Goal: Find specific page/section: Find specific page/section

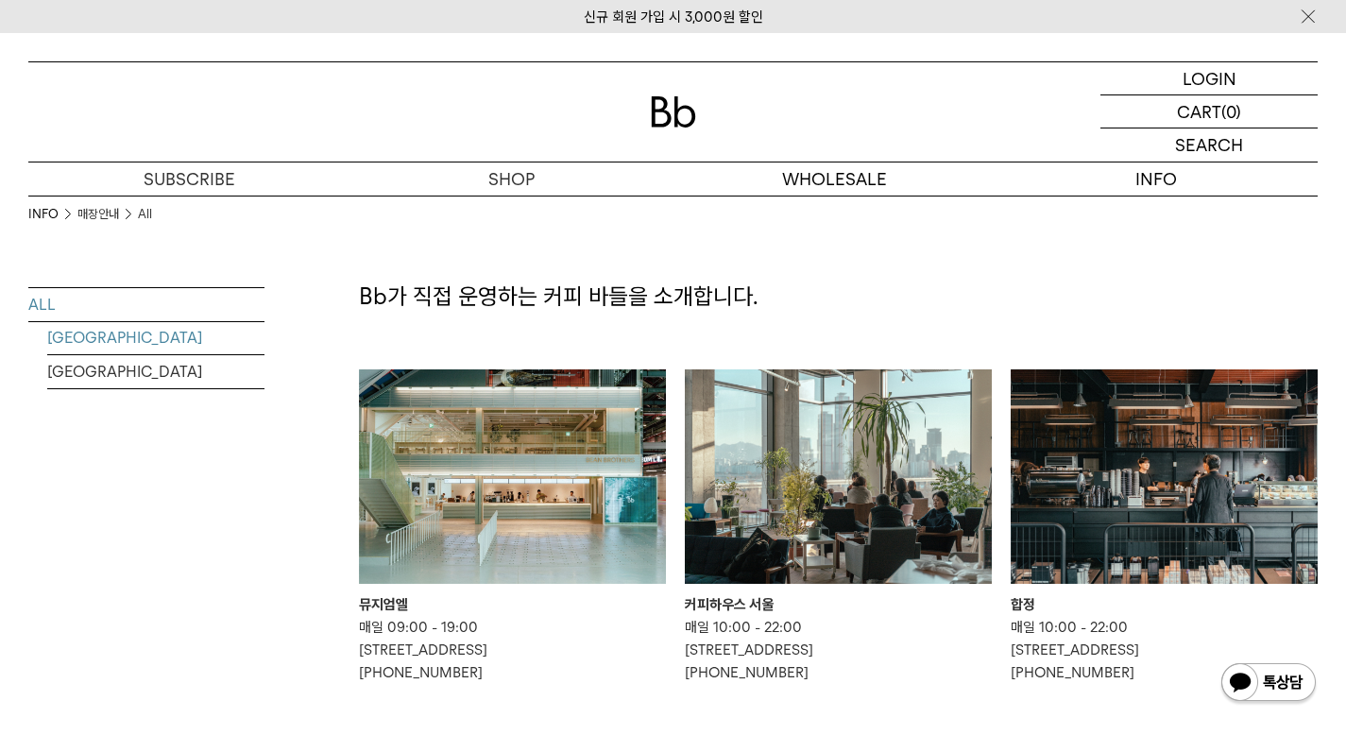
click at [157, 344] on link "[GEOGRAPHIC_DATA]" at bounding box center [155, 337] width 217 height 33
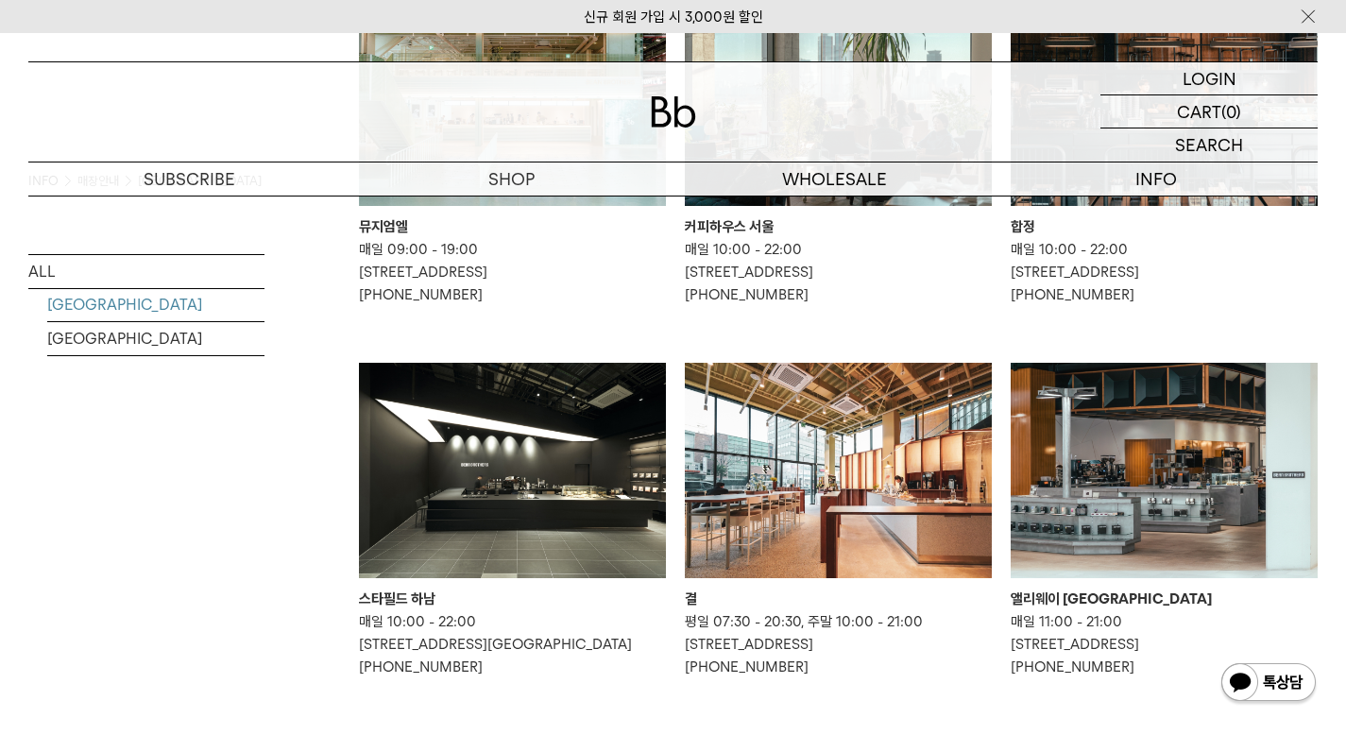
scroll to position [567, 0]
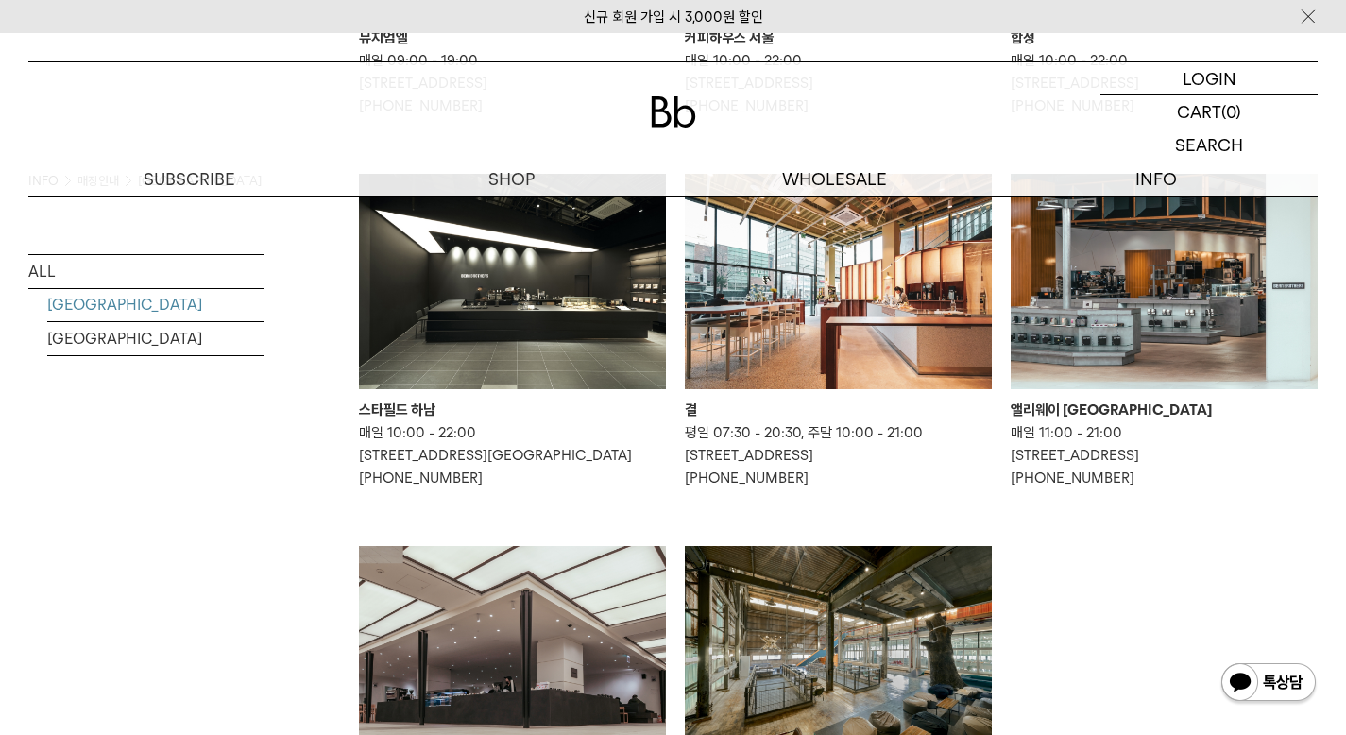
click at [1175, 596] on ul "뮤지엄엘 매일 09:00 - 19:00 인천 중구 월미로 33 1층 070-4680-0479 커피하우스 서울 매일 10:00 - 22:00 서…" at bounding box center [838, 360] width 978 height 1115
click at [1183, 585] on ul "뮤지엄엘 매일 09:00 - 19:00 인천 중구 월미로 33 1층 070-4680-0479 커피하우스 서울 매일 10:00 - 22:00 서…" at bounding box center [838, 360] width 978 height 1115
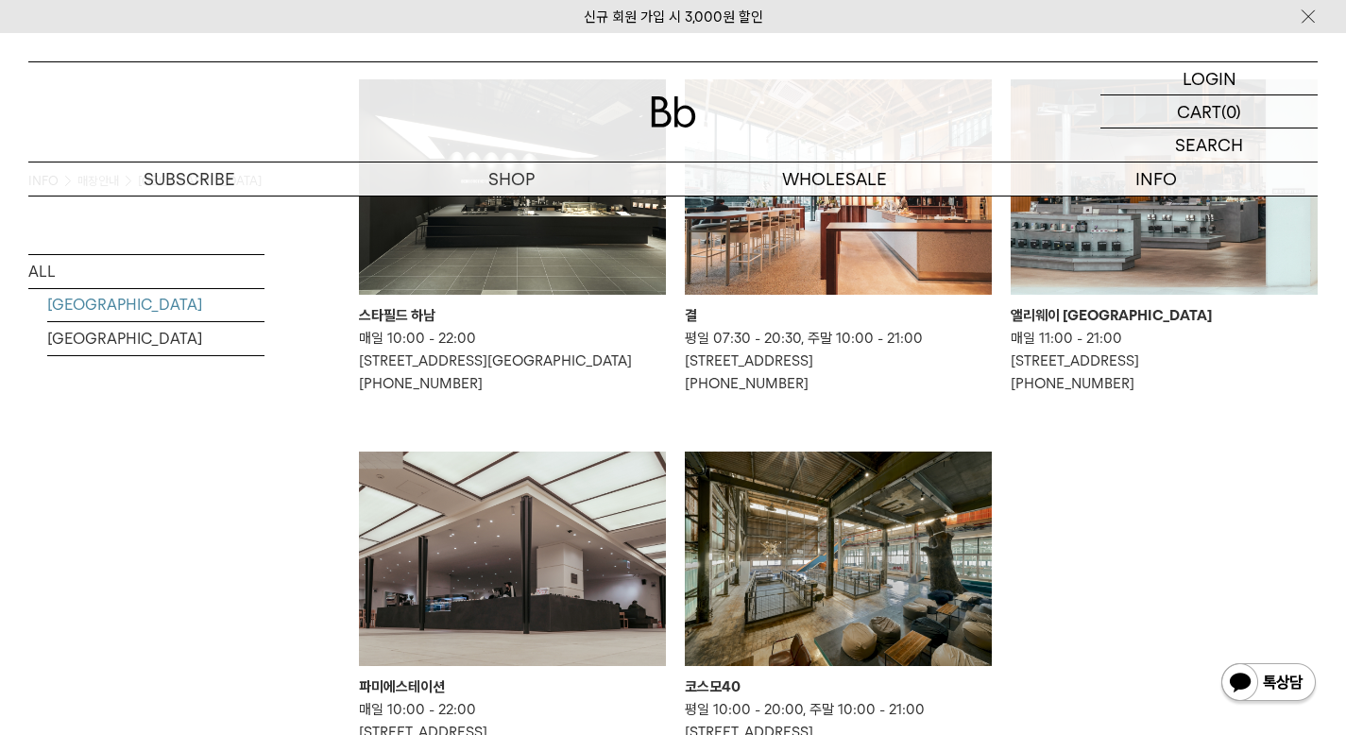
click at [1204, 549] on ul "뮤지엄엘 매일 09:00 - 19:00 인천 중구 월미로 33 1층 070-4680-0479 커피하우스 서울 매일 10:00 - 22:00 서…" at bounding box center [838, 265] width 978 height 1115
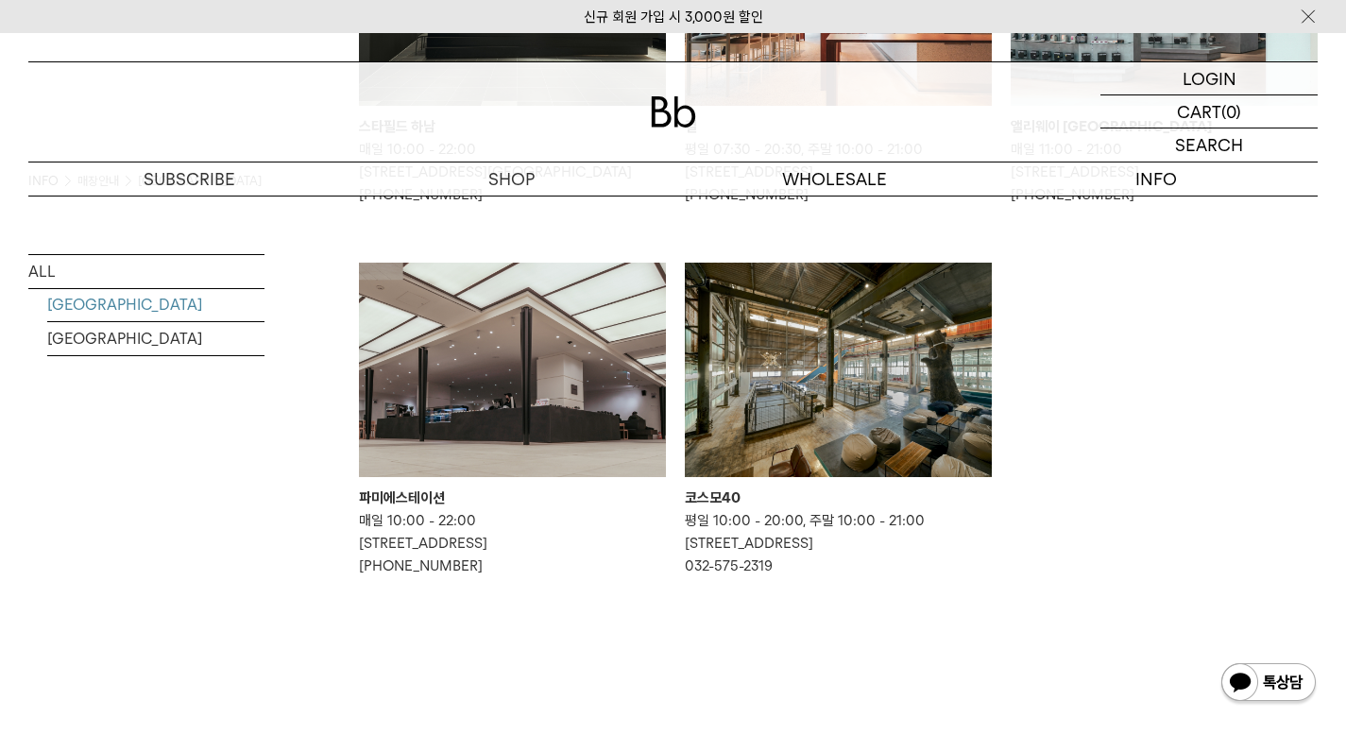
click at [1198, 532] on ul "뮤지엄엘 매일 09:00 - 19:00 인천 중구 월미로 33 1층 070-4680-0479 커피하우스 서울 매일 10:00 - 22:00 서…" at bounding box center [838, 76] width 978 height 1115
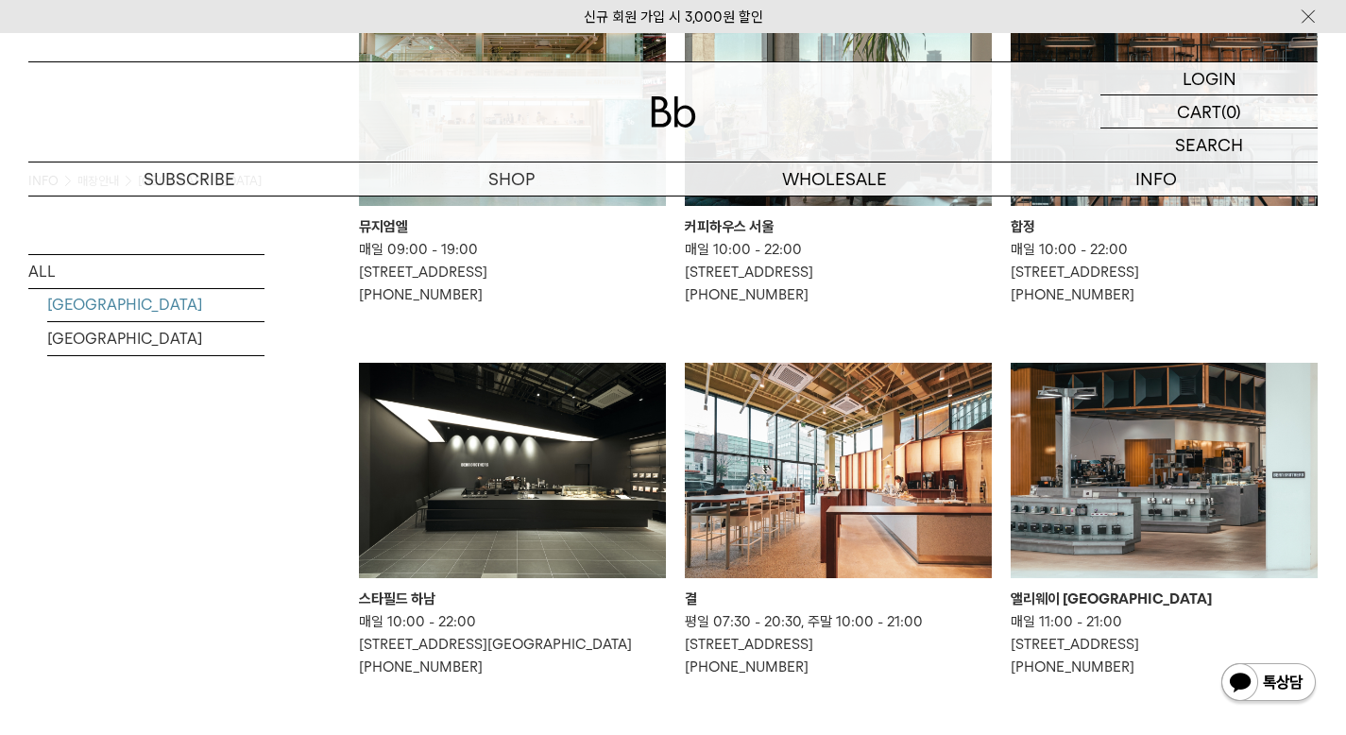
scroll to position [661, 0]
